Goal: Task Accomplishment & Management: Use online tool/utility

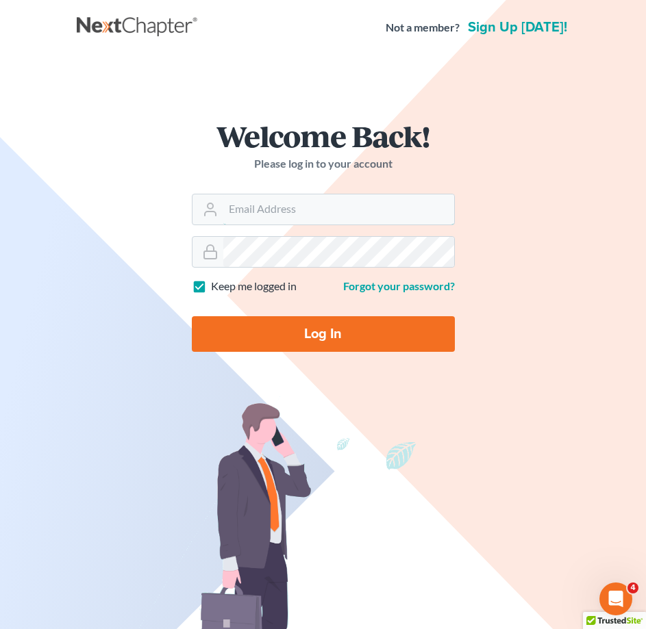
type input "[EMAIL_ADDRESS][DOMAIN_NAME]"
click at [249, 324] on input "Log In" at bounding box center [323, 334] width 263 height 36
type input "Thinking..."
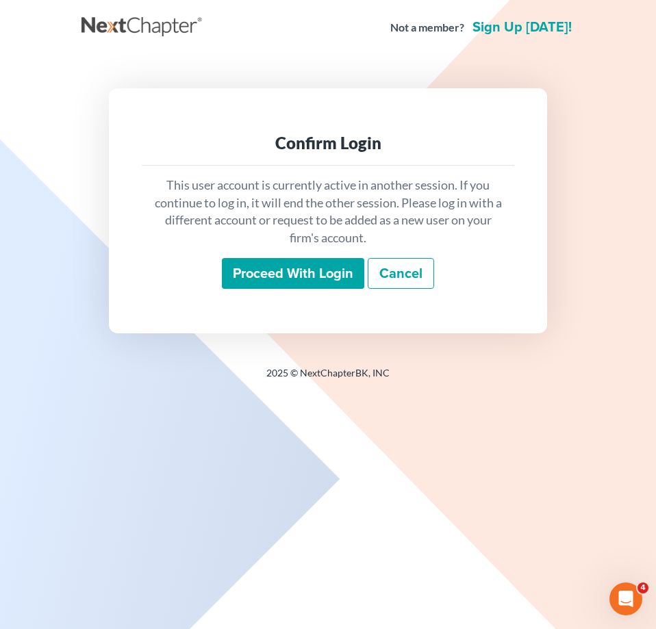
click at [286, 270] on input "Proceed with login" at bounding box center [293, 274] width 142 height 32
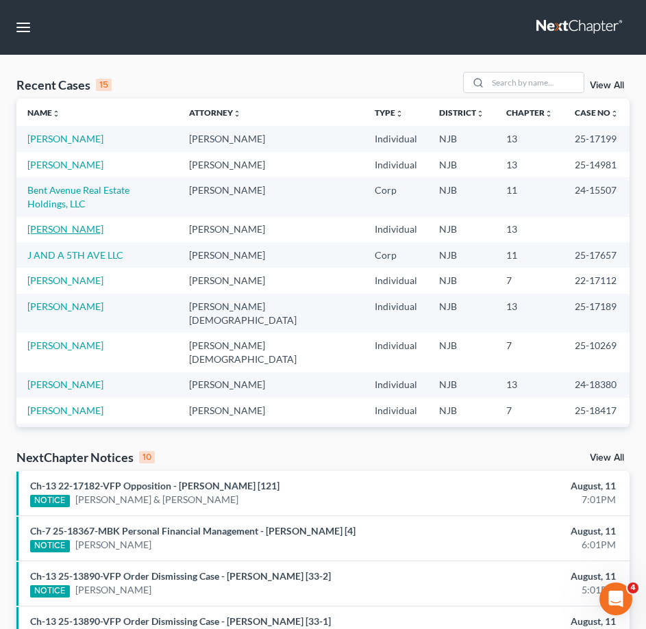
click at [60, 223] on link "[PERSON_NAME]" at bounding box center [65, 229] width 76 height 12
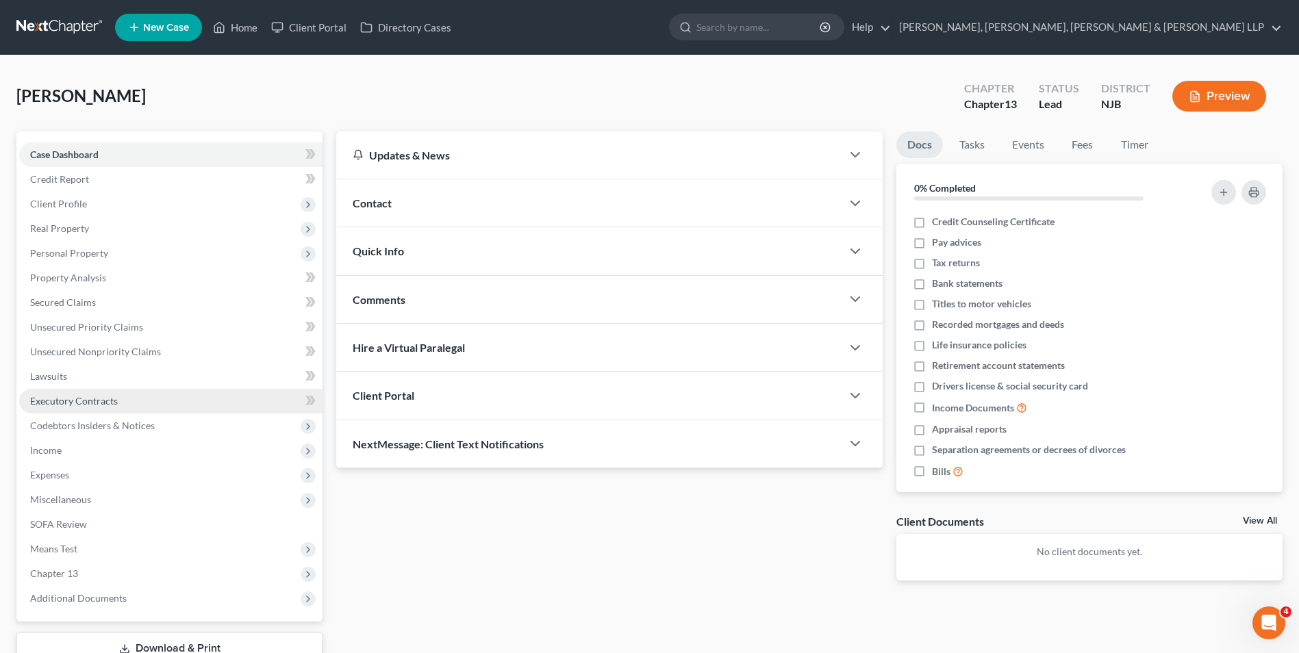
click at [89, 405] on span "Executory Contracts" at bounding box center [74, 401] width 88 height 12
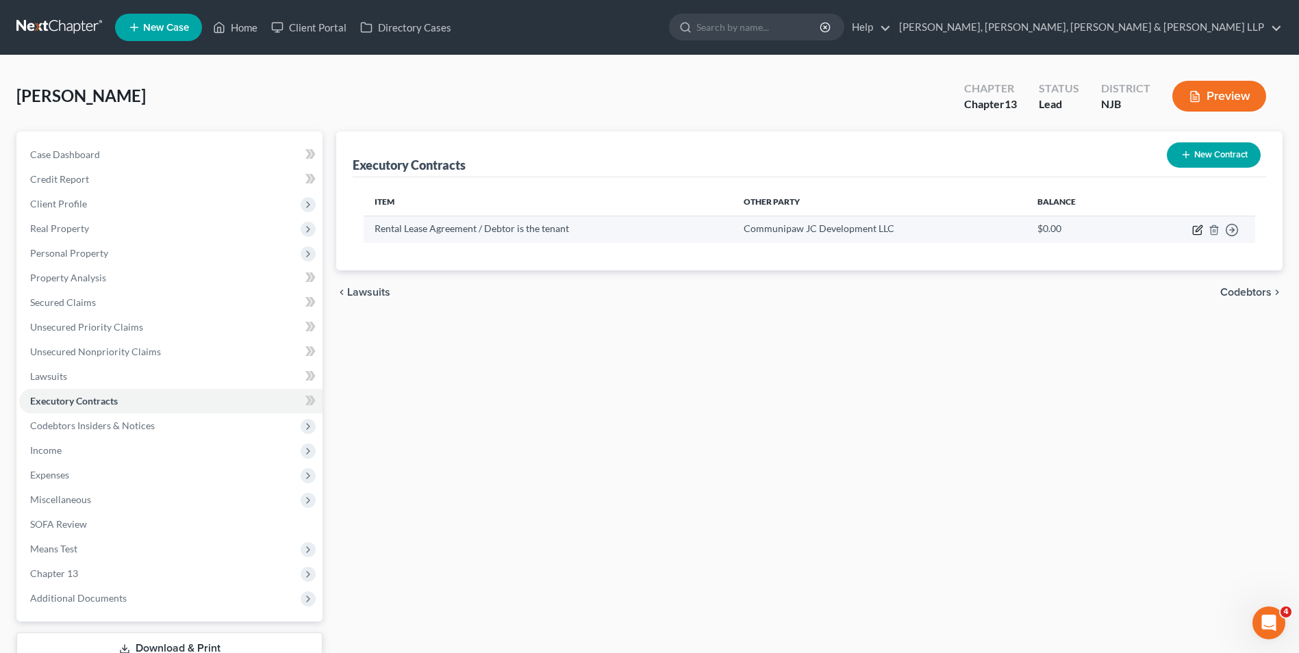
click at [655, 229] on icon "button" at bounding box center [1199, 228] width 6 height 6
select select "33"
select select "3"
select select "0"
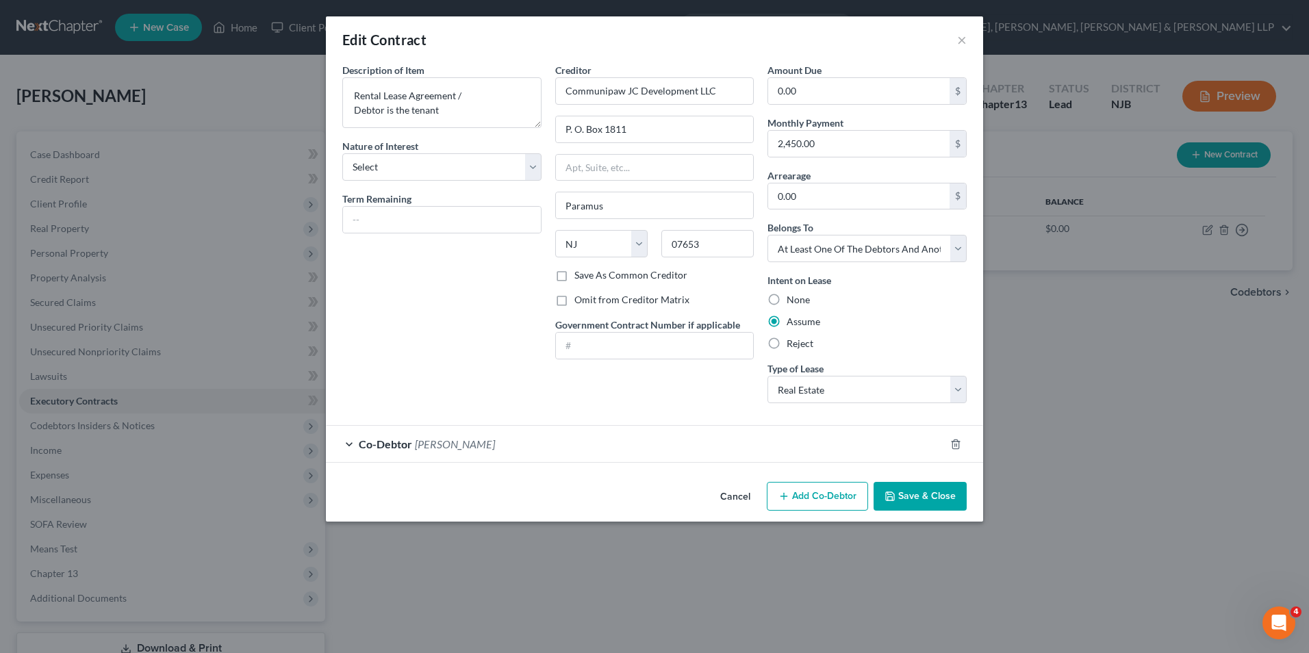
click at [655, 498] on button "Save & Close" at bounding box center [920, 496] width 93 height 29
